Goal: Transaction & Acquisition: Obtain resource

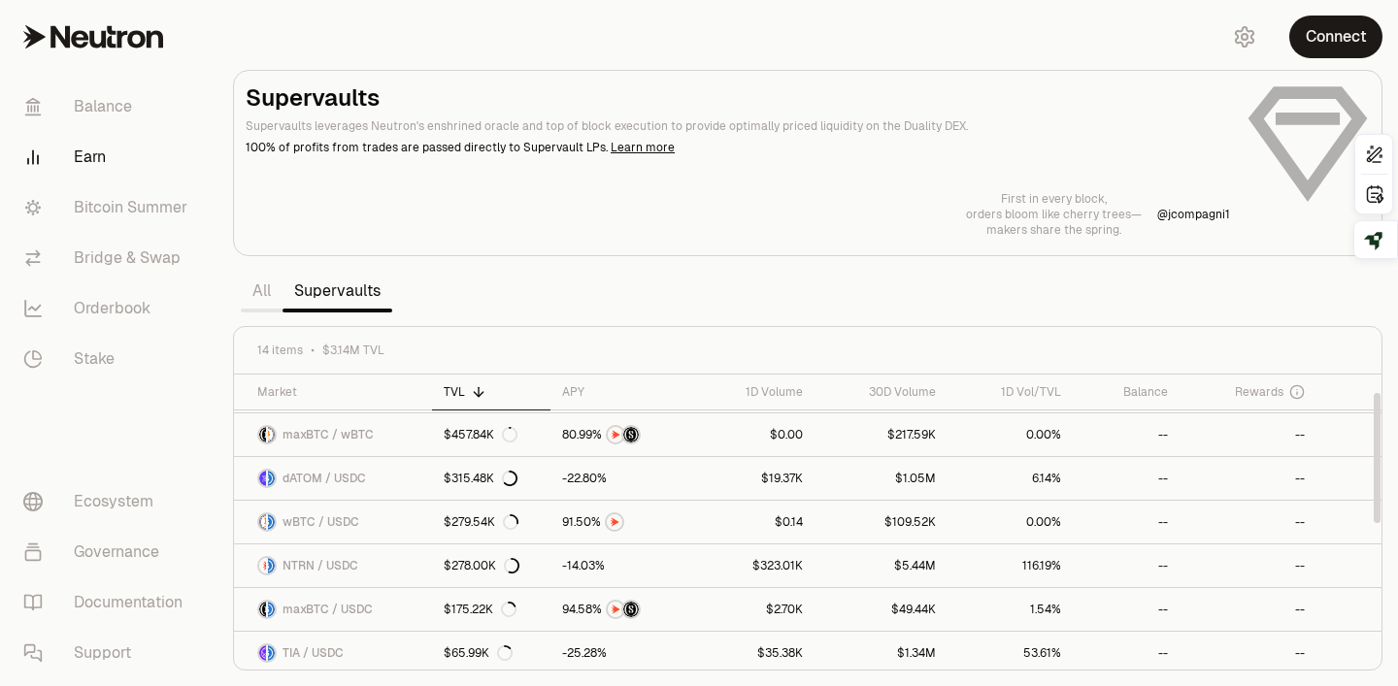
scroll to position [36, 0]
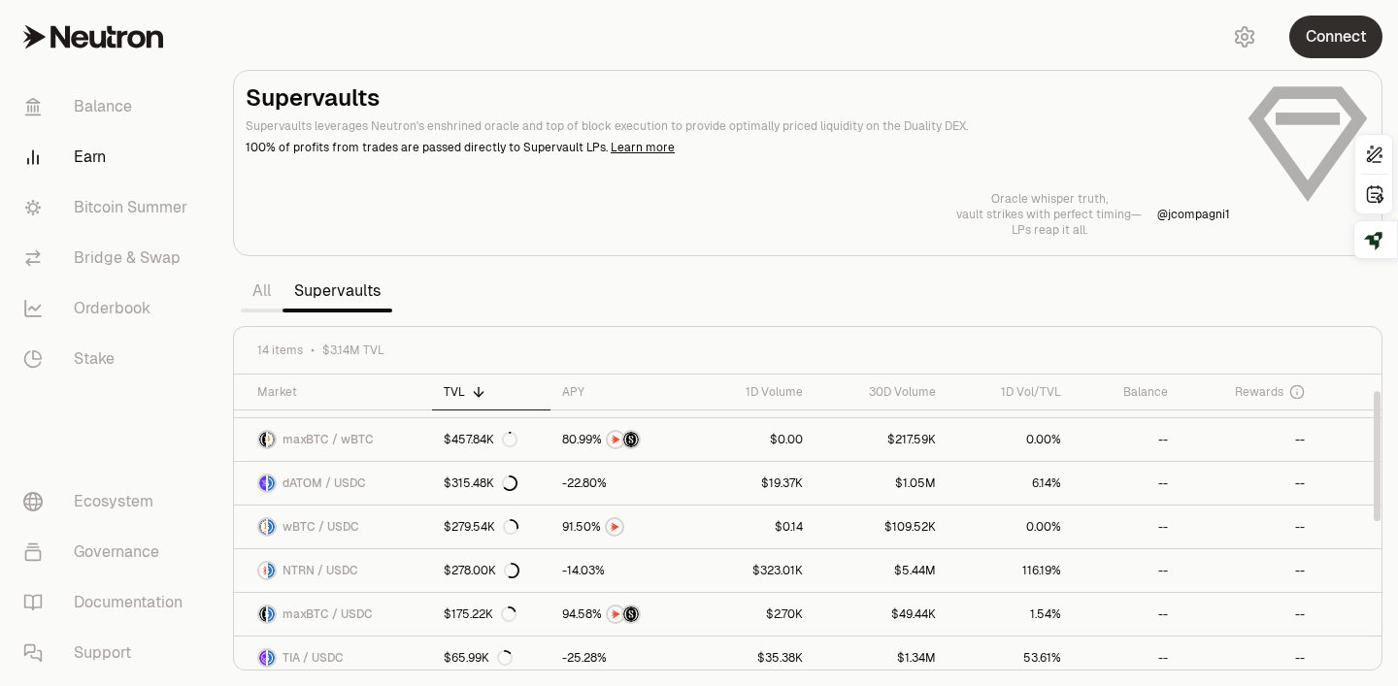
click at [1029, 46] on button "Connect" at bounding box center [1335, 37] width 93 height 43
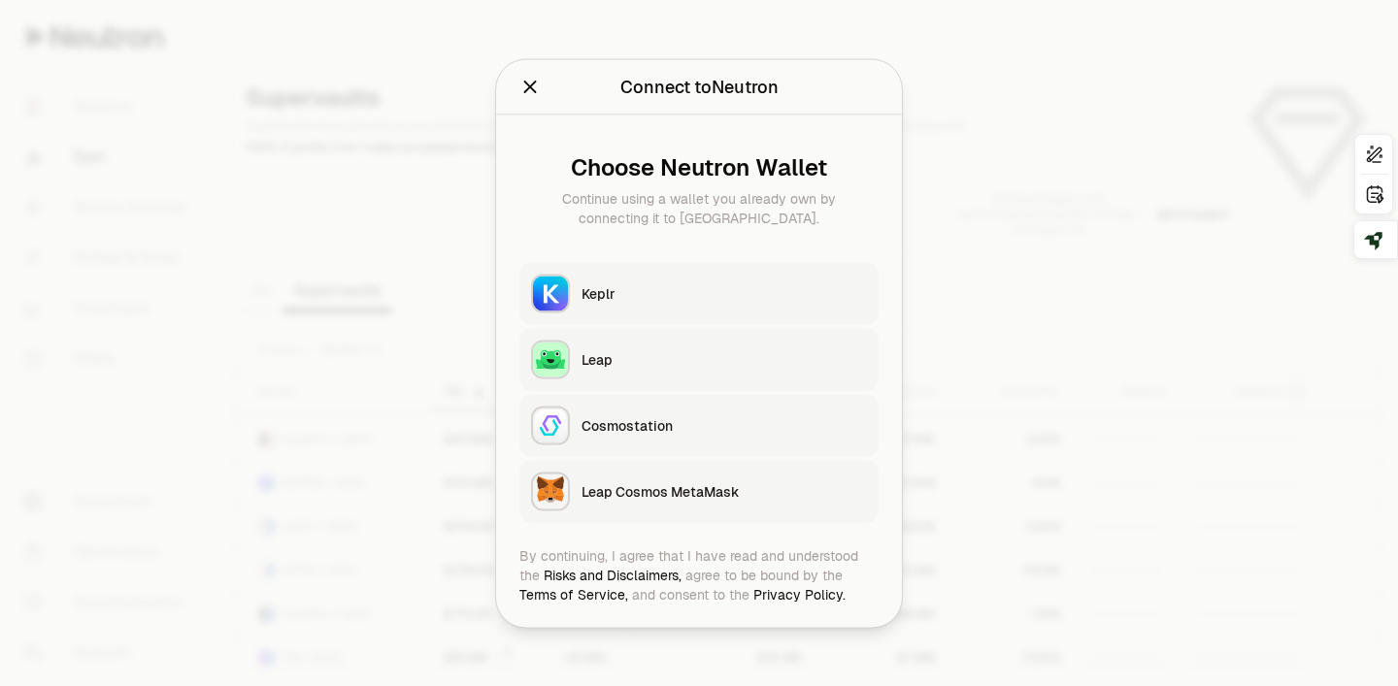
click at [711, 317] on button "Keplr" at bounding box center [698, 293] width 359 height 62
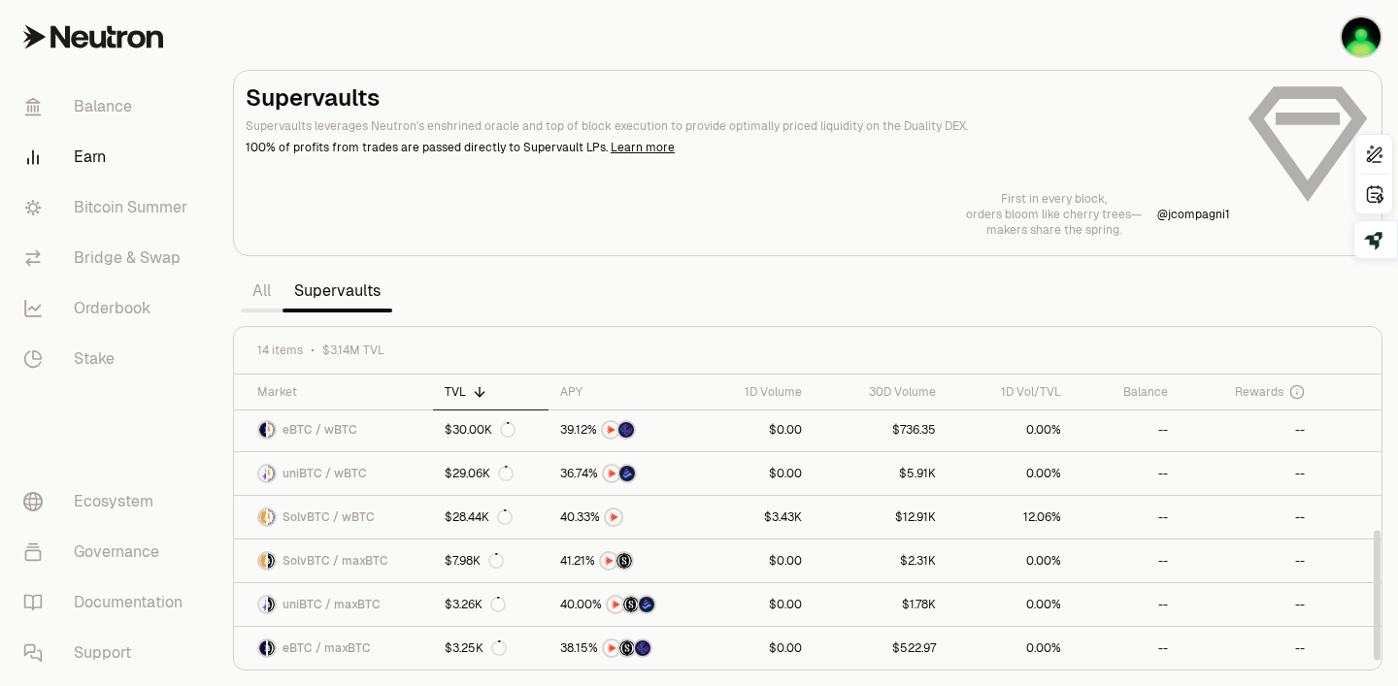
scroll to position [0, 0]
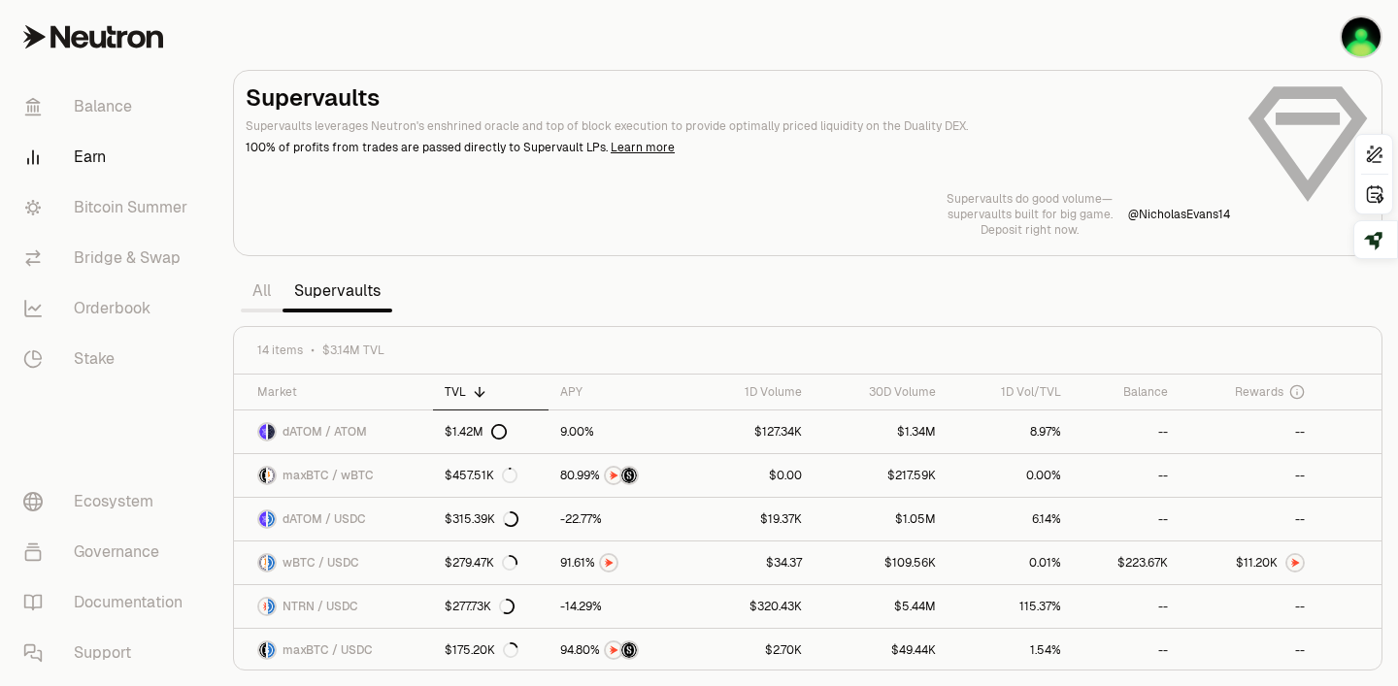
click at [271, 303] on link "All" at bounding box center [262, 291] width 42 height 39
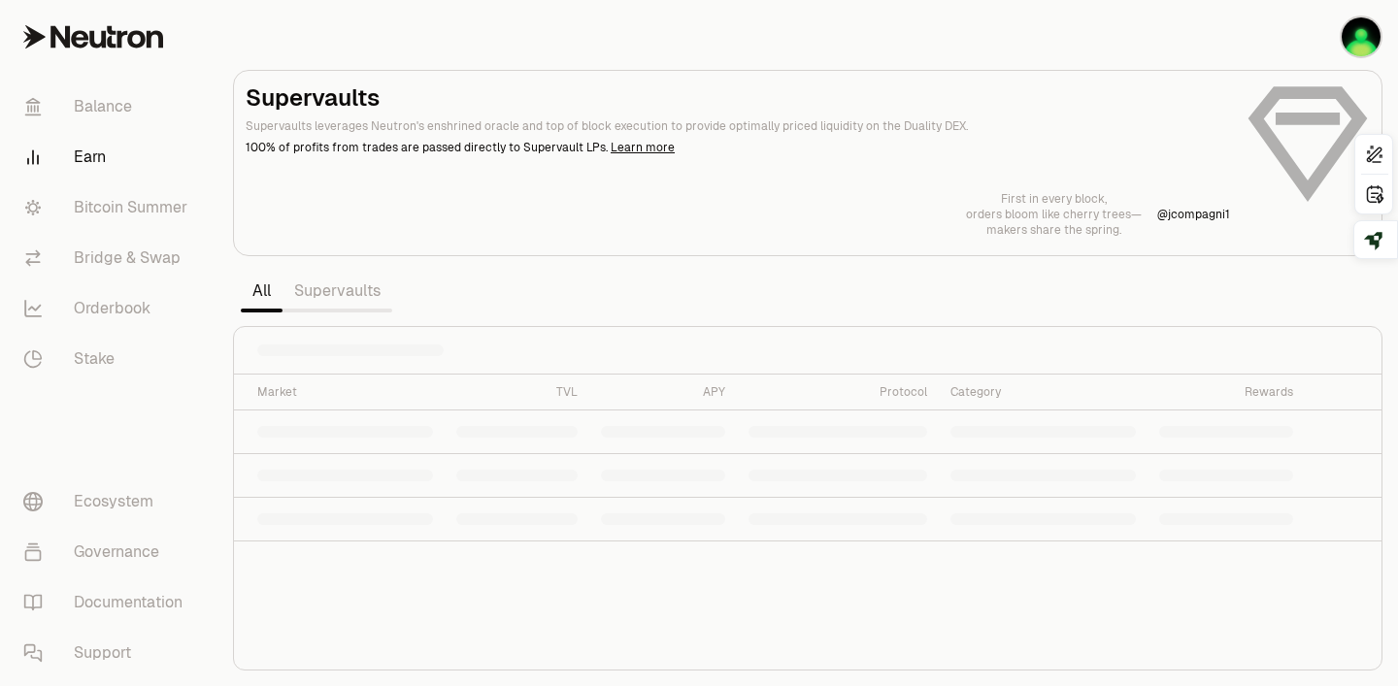
click at [345, 297] on link "Supervaults" at bounding box center [338, 291] width 110 height 39
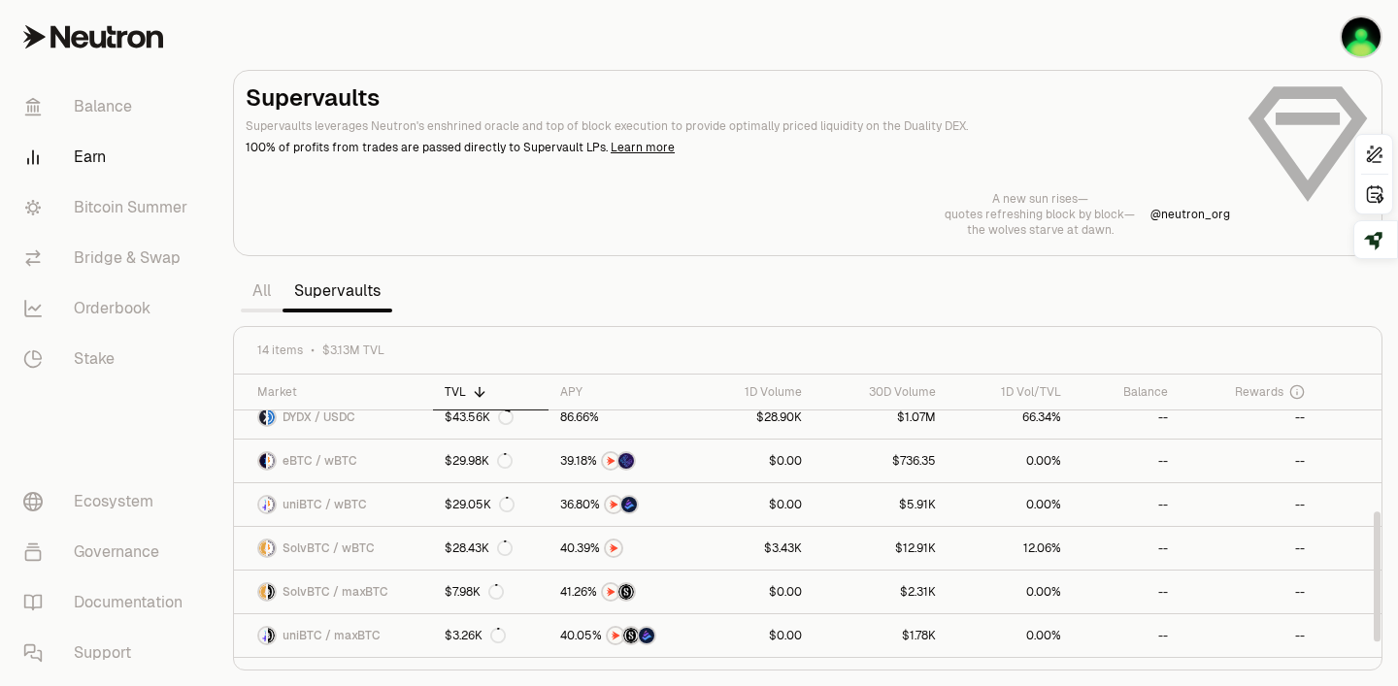
scroll to position [325, 0]
